Goal: Check status: Check status

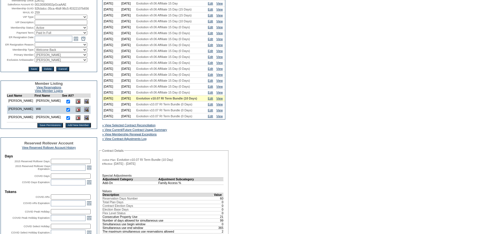
scroll to position [77, 0]
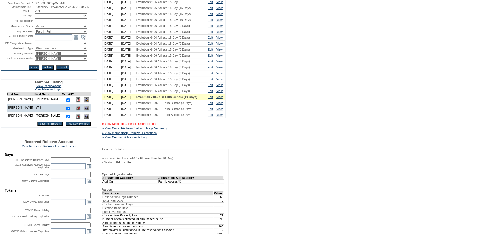
click at [132, 125] on link "» View Selected Contract Reconciliation" at bounding box center [128, 123] width 53 height 3
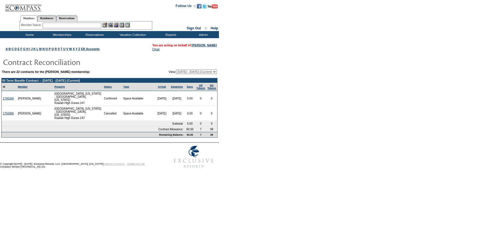
click at [193, 73] on select "04/02/07 - 04/30/08 05/01/08 - 04/30/09 05/01/09 - 04/30/10 05/01/10 - 04/30/11…" at bounding box center [196, 71] width 41 height 5
select select "140463"
click at [176, 69] on select "04/02/07 - 04/30/08 05/01/08 - 04/30/09 05/01/09 - 04/30/10 05/01/10 - 04/30/11…" at bounding box center [196, 71] width 41 height 5
